Goal: Information Seeking & Learning: Check status

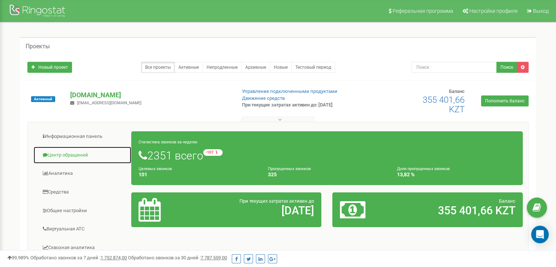
click at [69, 152] on link "Центр обращений" at bounding box center [82, 155] width 98 height 18
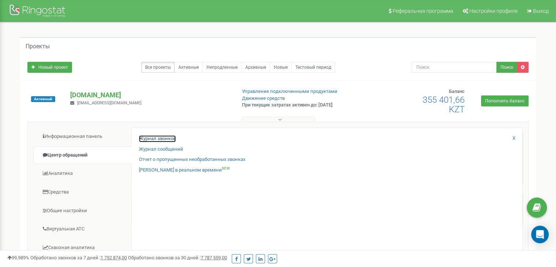
click at [160, 137] on link "Журнал звонков" at bounding box center [157, 138] width 37 height 7
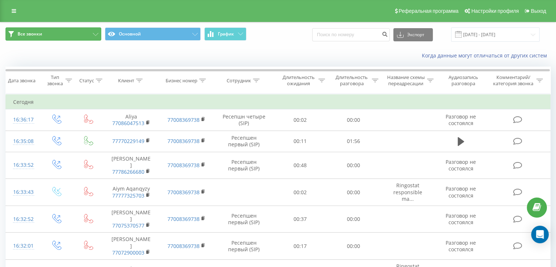
click at [85, 29] on button "Все звонки" at bounding box center [53, 33] width 96 height 13
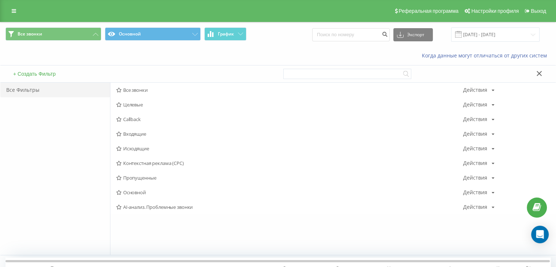
drag, startPoint x: 142, startPoint y: 88, endPoint x: 152, endPoint y: 63, distance: 26.9
click at [142, 88] on span "Все звонки" at bounding box center [289, 89] width 347 height 5
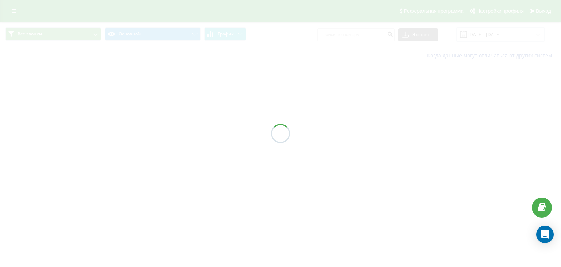
click at [153, 35] on div at bounding box center [280, 133] width 561 height 267
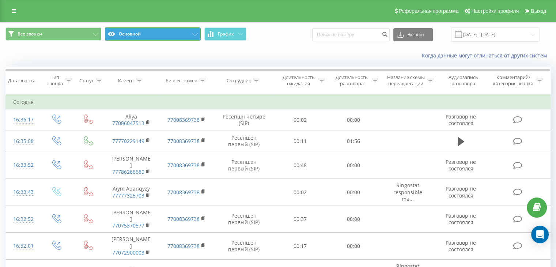
click at [153, 35] on button "Основной" at bounding box center [153, 33] width 96 height 13
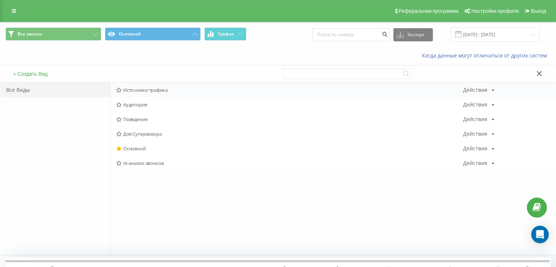
click at [160, 88] on span "Источники трафика" at bounding box center [289, 89] width 347 height 5
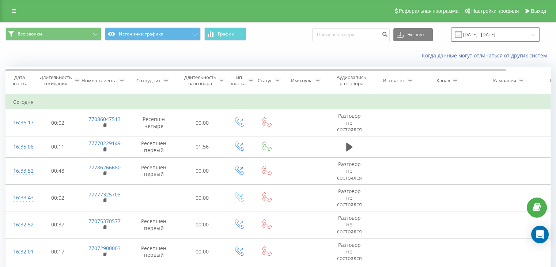
click at [485, 35] on input "21.07.2025 - 21.08.2025" at bounding box center [495, 34] width 88 height 14
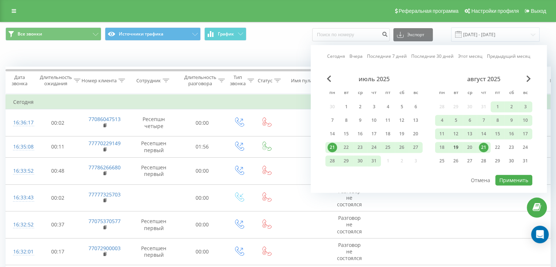
click at [459, 145] on div "19" at bounding box center [455, 146] width 9 height 9
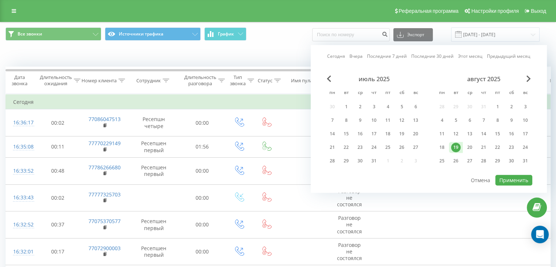
click at [459, 145] on div "19" at bounding box center [455, 146] width 9 height 9
click at [516, 177] on button "Применить" at bounding box center [513, 180] width 37 height 11
type input "19.08.2025 - 19.08.2025"
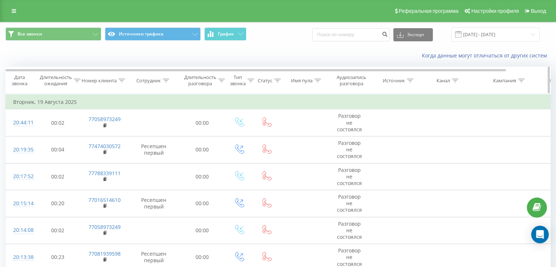
click at [407, 79] on icon at bounding box center [410, 81] width 7 height 4
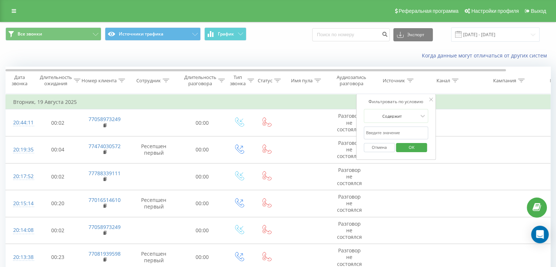
click at [384, 135] on input "text" at bounding box center [395, 132] width 64 height 13
type input "tik"
click at [420, 150] on span "OK" at bounding box center [411, 146] width 20 height 11
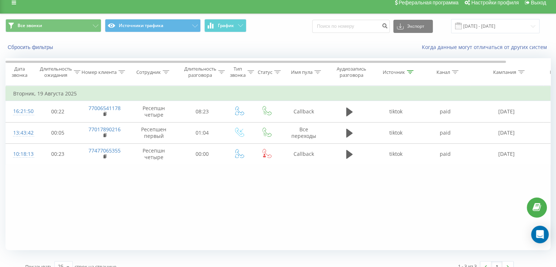
scroll to position [19, 0]
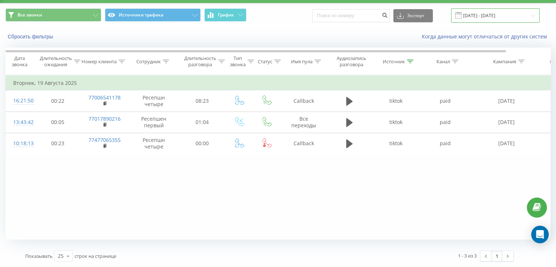
click at [500, 16] on input "19.08.2025 - 19.08.2025" at bounding box center [495, 15] width 88 height 14
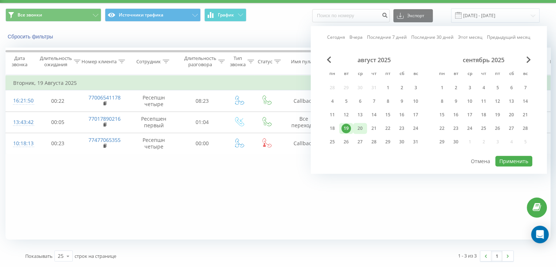
click at [360, 126] on div "20" at bounding box center [359, 127] width 9 height 9
click at [507, 156] on button "Применить" at bounding box center [513, 161] width 37 height 11
type input "20.08.2025 - 20.08.2025"
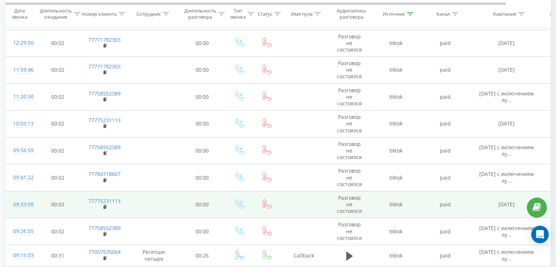
scroll to position [255, 0]
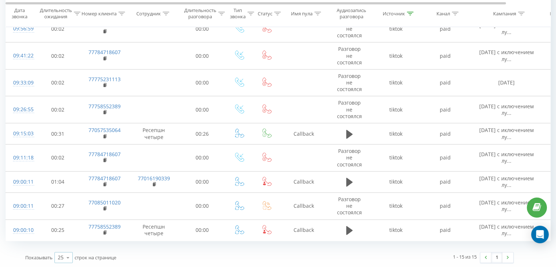
click at [63, 261] on icon at bounding box center [67, 257] width 11 height 14
click at [65, 245] on span "100" at bounding box center [62, 246] width 9 height 7
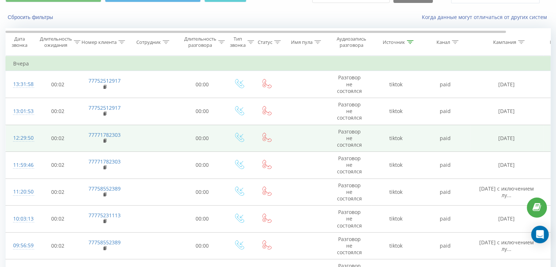
scroll to position [36, 0]
